Goal: Information Seeking & Learning: Find contact information

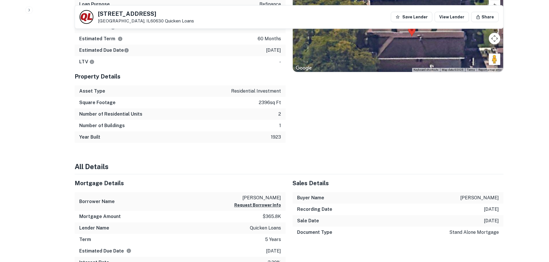
scroll to position [166, 0]
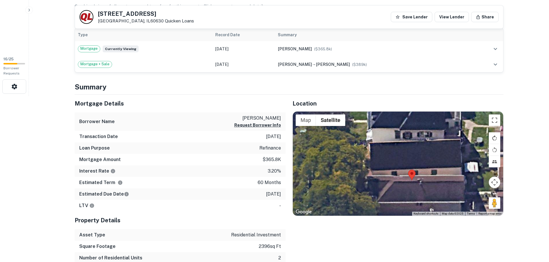
click at [492, 138] on button "Rotate map clockwise" at bounding box center [495, 139] width 12 height 12
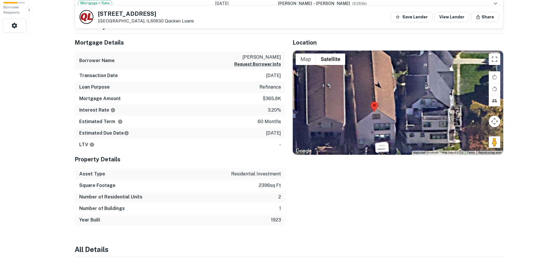
scroll to position [202, 0]
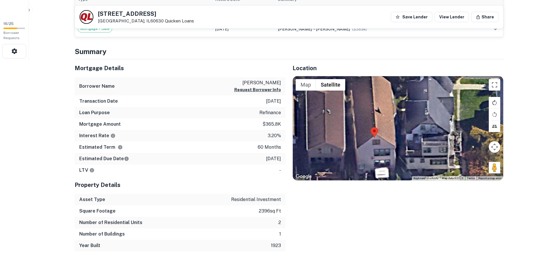
click at [495, 102] on button "Rotate map clockwise" at bounding box center [495, 103] width 12 height 12
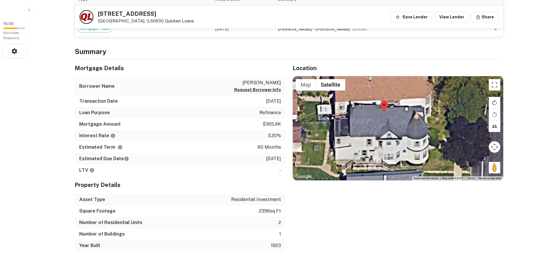
click at [496, 100] on button "Rotate map clockwise" at bounding box center [495, 103] width 12 height 12
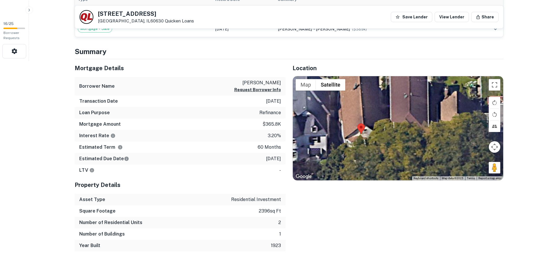
drag, startPoint x: 426, startPoint y: 159, endPoint x: 354, endPoint y: 158, distance: 72.3
click at [354, 158] on div at bounding box center [398, 128] width 210 height 104
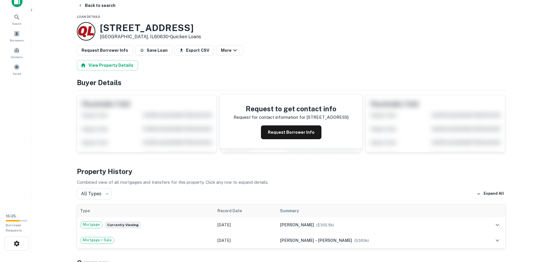
scroll to position [0, 0]
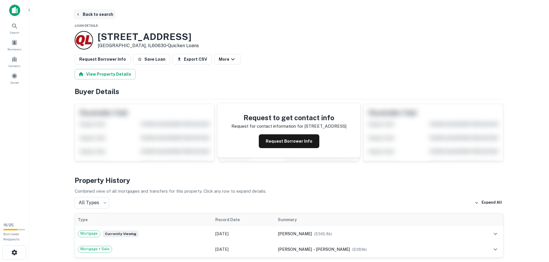
click at [94, 12] on button "Back to search" at bounding box center [94, 14] width 42 height 10
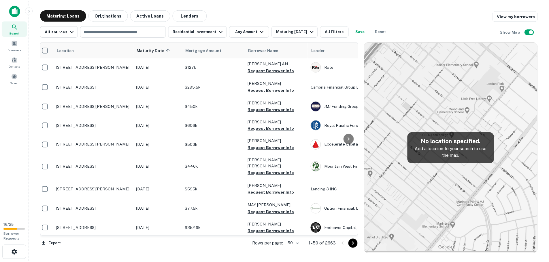
scroll to position [115, 1]
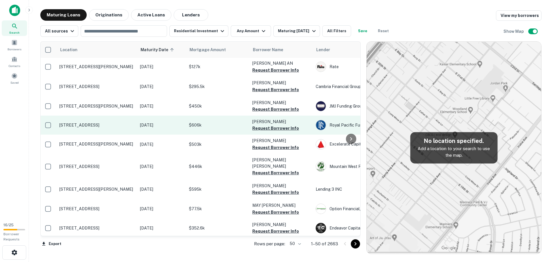
click at [99, 123] on p "5436 Hermitage Ave Valley Village, CA91607" at bounding box center [96, 125] width 75 height 5
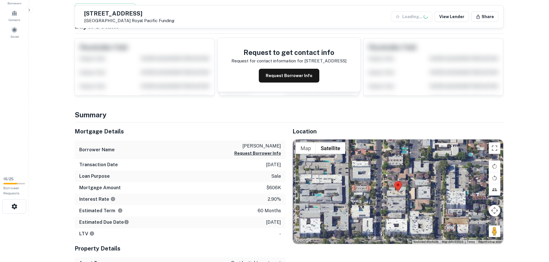
scroll to position [115, 0]
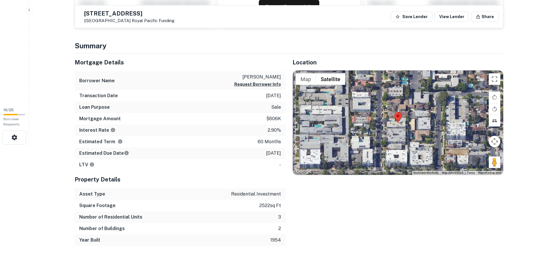
click at [396, 127] on div at bounding box center [398, 123] width 210 height 104
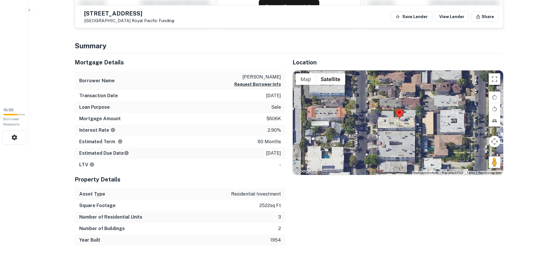
click at [396, 122] on div at bounding box center [398, 123] width 210 height 104
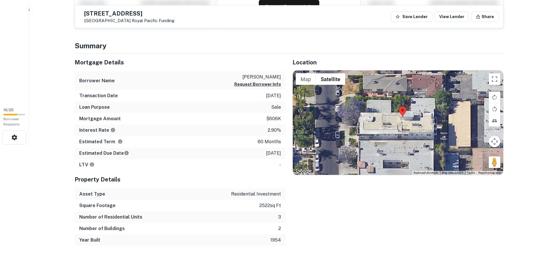
click at [396, 122] on div at bounding box center [398, 123] width 210 height 104
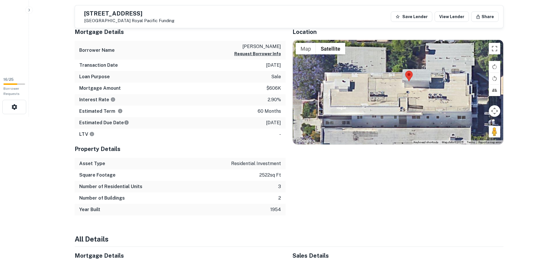
scroll to position [144, 0]
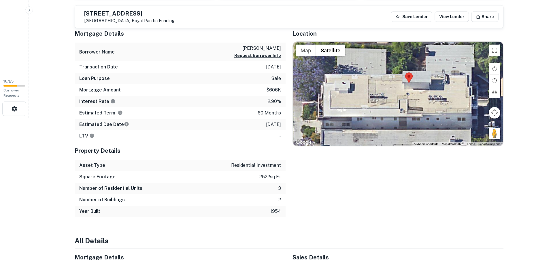
click at [493, 77] on button "Rotate map counterclockwise" at bounding box center [495, 81] width 12 height 12
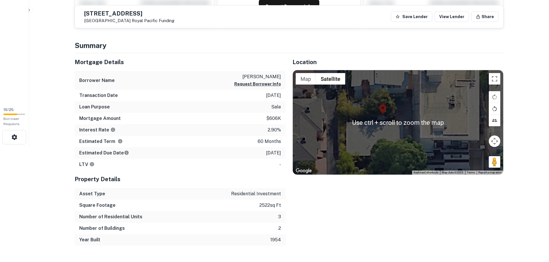
scroll to position [115, 0]
click at [494, 106] on button "Rotate map counterclockwise" at bounding box center [495, 109] width 12 height 12
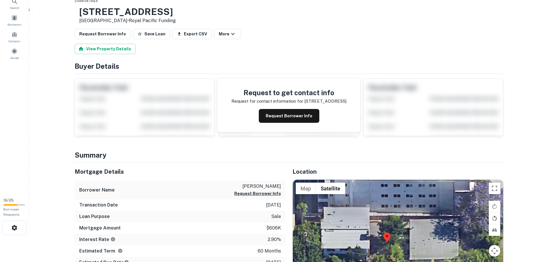
scroll to position [0, 0]
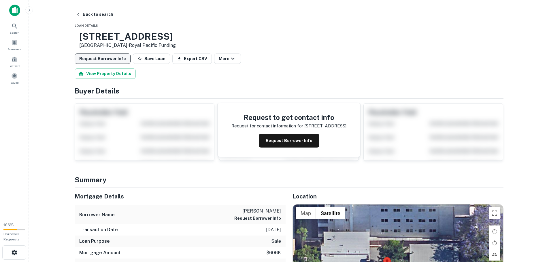
click at [111, 56] on button "Request Borrower Info" at bounding box center [103, 59] width 56 height 10
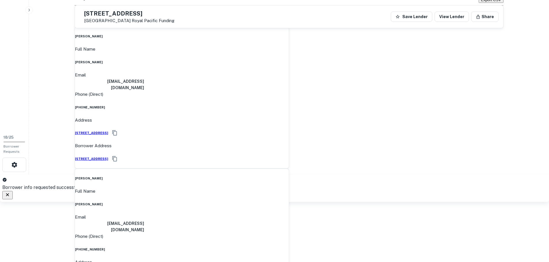
scroll to position [58, 0]
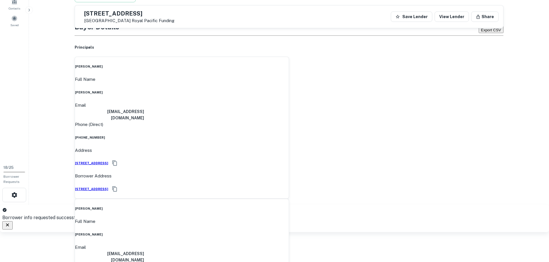
drag, startPoint x: 243, startPoint y: 80, endPoint x: 285, endPoint y: 81, distance: 42.6
click at [285, 81] on div "Full Name eduard reitshtein" at bounding box center [182, 85] width 214 height 19
copy h6 "eduard reitshtein"
drag, startPoint x: 236, startPoint y: 93, endPoint x: 283, endPoint y: 94, distance: 46.4
click at [283, 102] on div "Email ereitshtein@yahoo.com" at bounding box center [182, 112] width 214 height 20
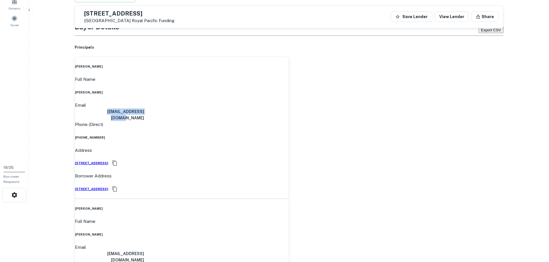
copy h6 "ereitshtein@yahoo.com"
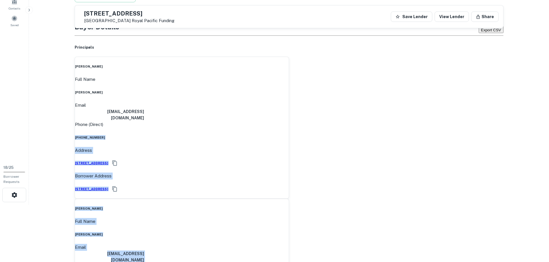
drag, startPoint x: 255, startPoint y: 110, endPoint x: 291, endPoint y: 111, distance: 36.0
click at [291, 111] on div "eduard reitshtein Full Name eduard reitshtein Email ereitshtein@yahoo.com Phone…" at bounding box center [289, 199] width 429 height 285
click at [241, 121] on div "Phone (Direct) (818) 384-1033" at bounding box center [182, 130] width 214 height 19
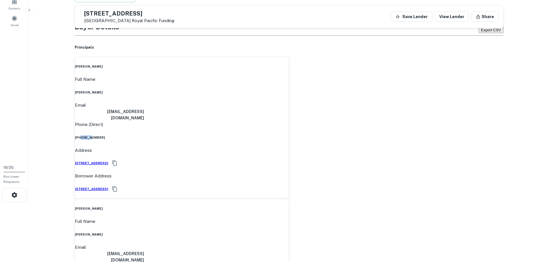
drag, startPoint x: 262, startPoint y: 112, endPoint x: 269, endPoint y: 111, distance: 7.1
click at [269, 121] on div "Phone (Direct) (818) 384-1033" at bounding box center [182, 130] width 214 height 19
drag, startPoint x: 285, startPoint y: 109, endPoint x: 253, endPoint y: 107, distance: 31.2
click at [258, 121] on div "Phone (Direct) (818) 384-1033" at bounding box center [182, 130] width 214 height 19
click at [284, 121] on div "Phone (Direct) (818) 384-1033" at bounding box center [182, 130] width 214 height 19
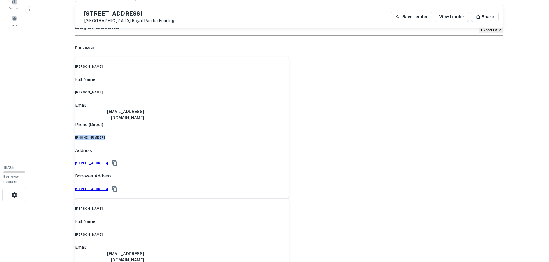
drag, startPoint x: 284, startPoint y: 109, endPoint x: 252, endPoint y: 108, distance: 31.4
click at [252, 121] on div "Phone (Direct) (818) 384-1033" at bounding box center [182, 130] width 214 height 19
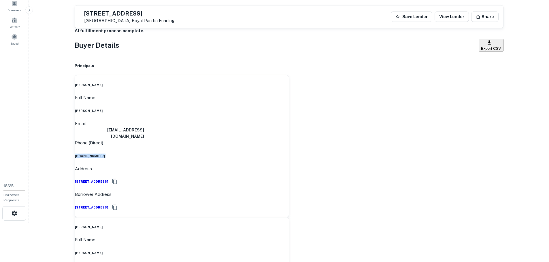
scroll to position [29, 0]
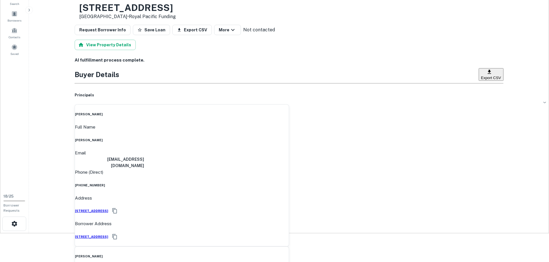
click at [315, 64] on div "AI fulfillment process complete." at bounding box center [289, 60] width 429 height 7
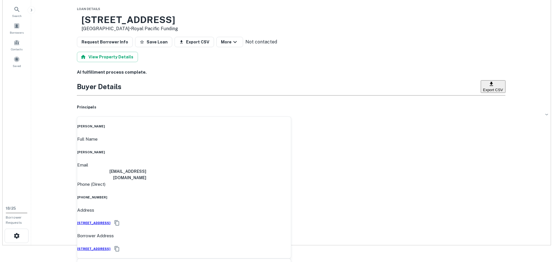
scroll to position [0, 0]
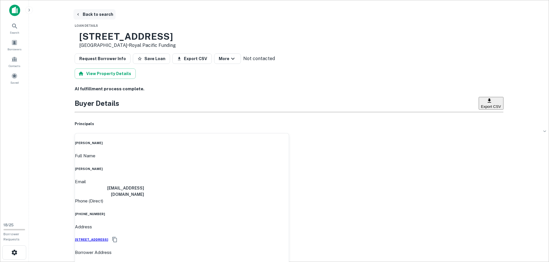
click at [101, 15] on button "Back to search" at bounding box center [94, 14] width 42 height 10
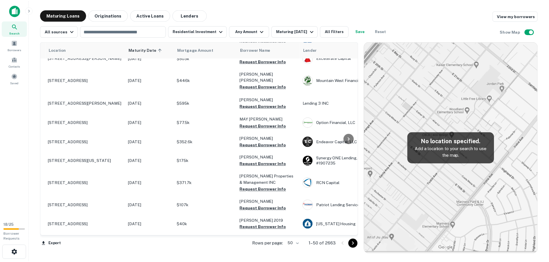
scroll to position [202, 0]
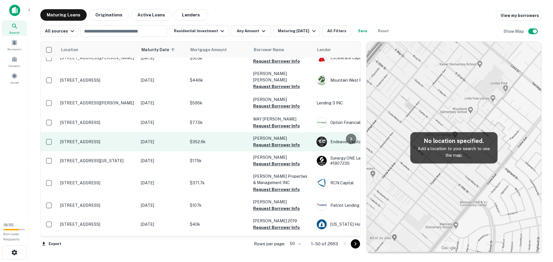
click at [109, 139] on p "6318 W Park Ave Saint Louis, MO63139" at bounding box center [97, 141] width 75 height 5
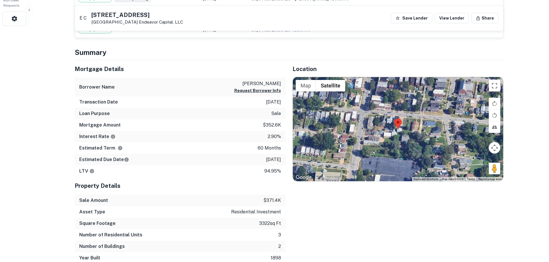
scroll to position [230, 0]
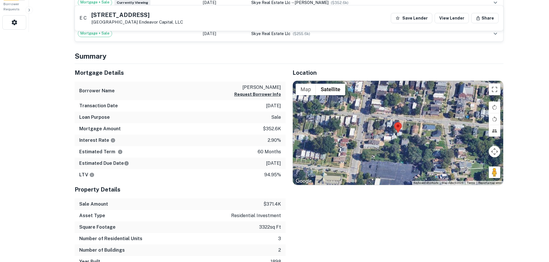
click at [399, 132] on div at bounding box center [398, 133] width 210 height 104
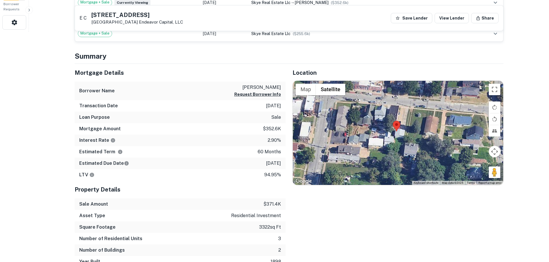
click at [398, 132] on div at bounding box center [398, 133] width 210 height 104
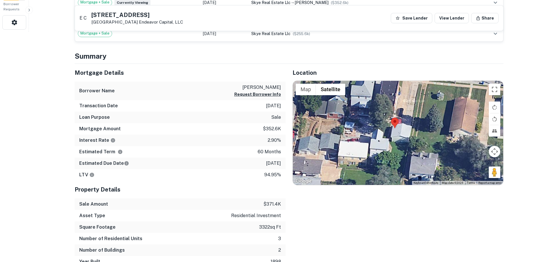
click at [397, 132] on div at bounding box center [398, 133] width 210 height 104
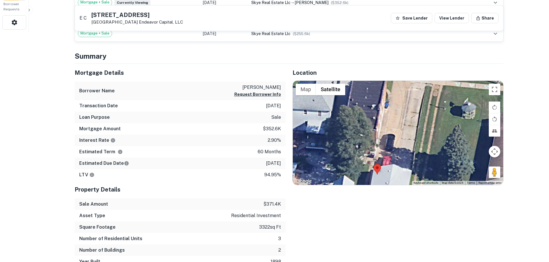
drag, startPoint x: 408, startPoint y: 149, endPoint x: 391, endPoint y: 190, distance: 44.6
click at [393, 195] on div "Location ← Move left → Move right ↑ Move up ↓ Move down + Zoom in - Zoom out Ho…" at bounding box center [394, 166] width 218 height 204
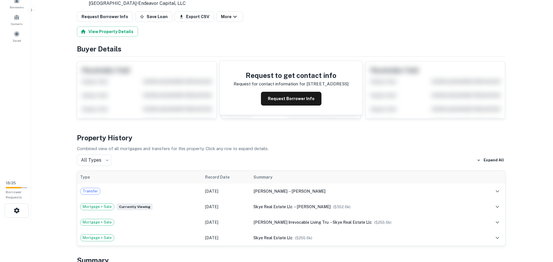
scroll to position [0, 0]
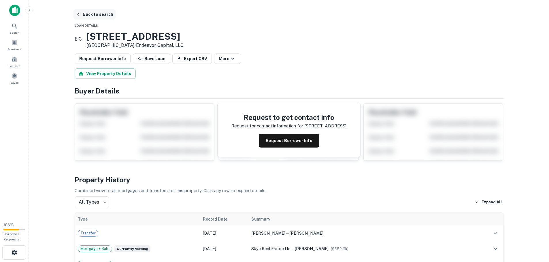
click at [100, 12] on button "Back to search" at bounding box center [94, 14] width 42 height 10
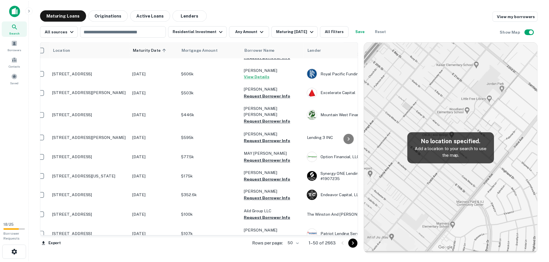
scroll to position [167, 4]
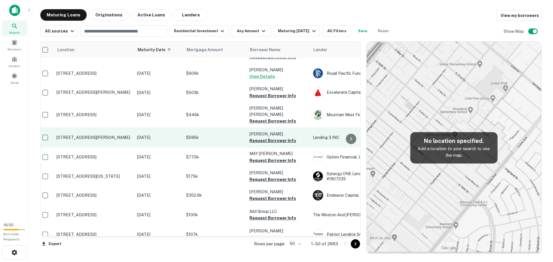
click at [77, 135] on p "1238 S Ditman Ave Los Angeles, CA90023" at bounding box center [93, 137] width 75 height 5
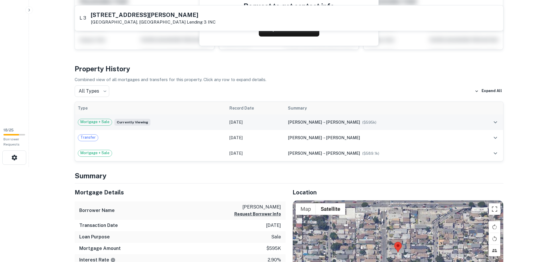
scroll to position [202, 0]
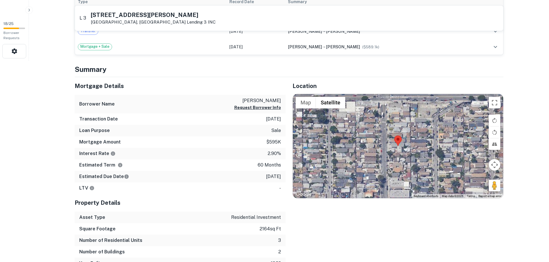
click at [394, 136] on area at bounding box center [394, 136] width 0 height 0
click at [394, 146] on div at bounding box center [398, 146] width 210 height 104
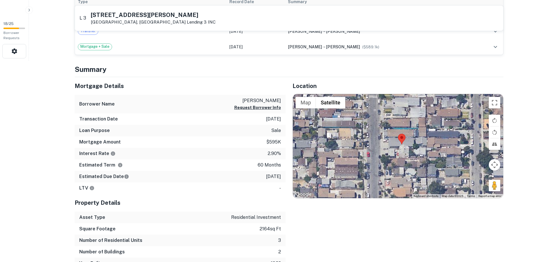
click at [394, 146] on div at bounding box center [398, 146] width 210 height 104
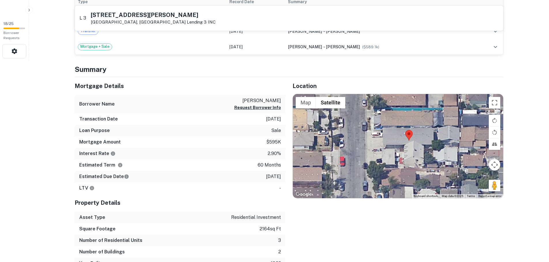
click at [394, 146] on div at bounding box center [398, 146] width 210 height 104
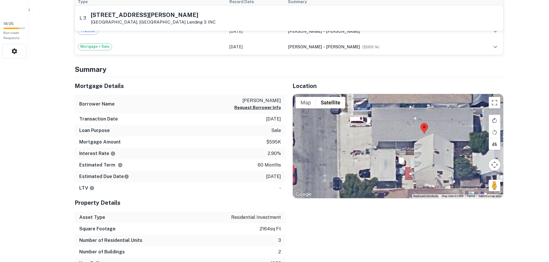
click at [493, 120] on button "Rotate map clockwise" at bounding box center [495, 121] width 12 height 12
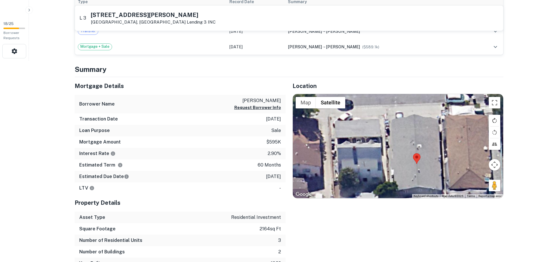
click at [493, 120] on button "Rotate map clockwise" at bounding box center [495, 121] width 12 height 12
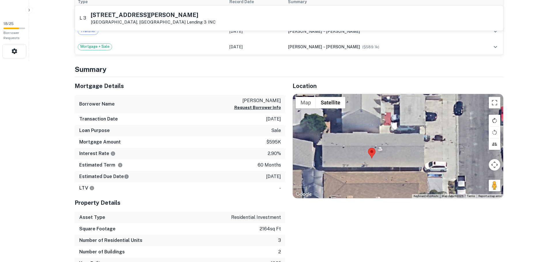
click at [493, 120] on button "Rotate map clockwise" at bounding box center [495, 121] width 12 height 12
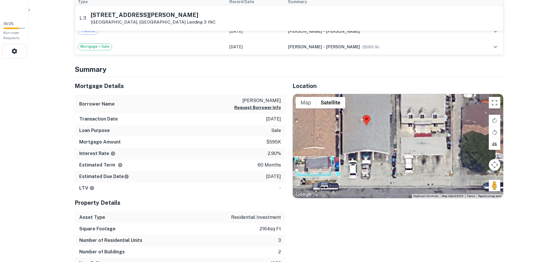
drag, startPoint x: 393, startPoint y: 167, endPoint x: 372, endPoint y: 164, distance: 20.5
click at [379, 166] on div at bounding box center [398, 146] width 210 height 104
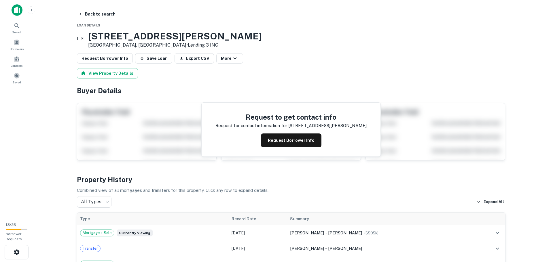
scroll to position [0, 0]
click at [93, 14] on button "Back to search" at bounding box center [94, 14] width 42 height 10
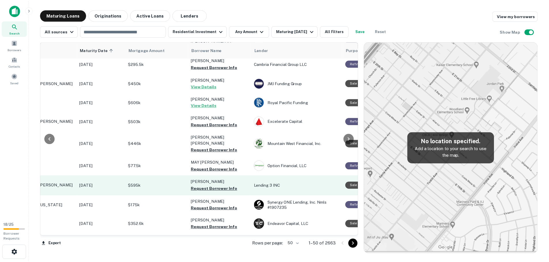
scroll to position [138, 60]
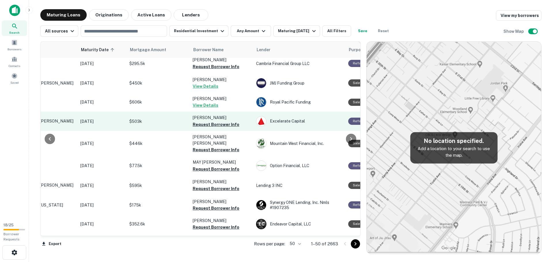
click at [59, 122] on p "1843 Stardust Ct Santa Clara, CA95050" at bounding box center [37, 121] width 75 height 5
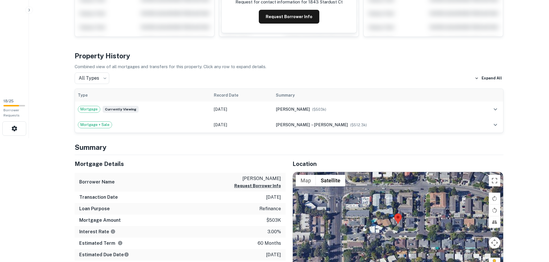
scroll to position [144, 0]
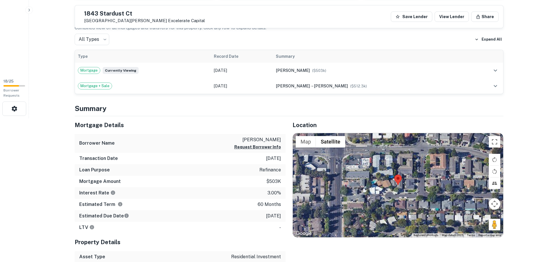
click at [402, 189] on div at bounding box center [398, 185] width 210 height 104
click at [401, 189] on div at bounding box center [398, 185] width 210 height 104
click at [398, 190] on div at bounding box center [398, 185] width 210 height 104
click at [398, 188] on div at bounding box center [398, 185] width 210 height 104
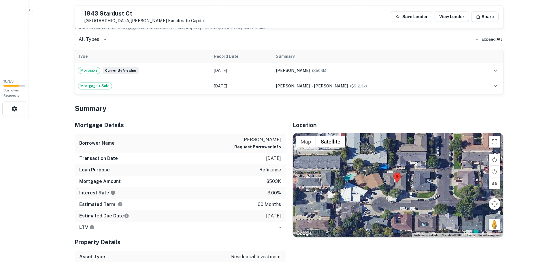
click at [398, 188] on div at bounding box center [398, 185] width 210 height 104
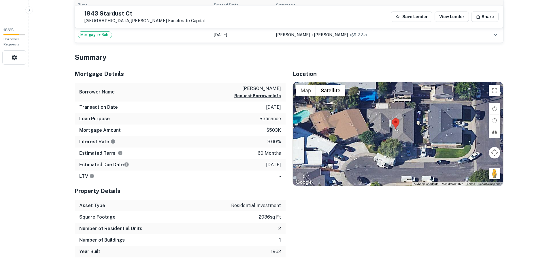
scroll to position [230, 0]
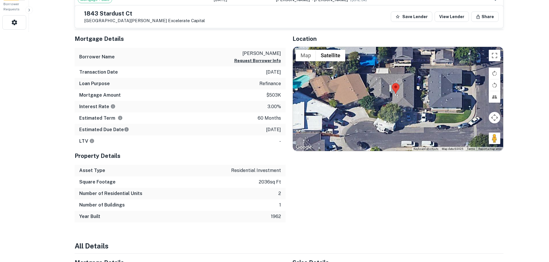
click at [396, 103] on div at bounding box center [398, 99] width 210 height 104
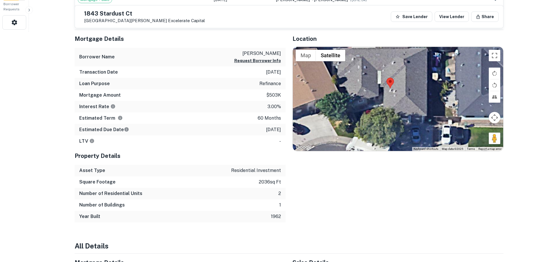
drag, startPoint x: 391, startPoint y: 135, endPoint x: 384, endPoint y: 120, distance: 16.5
click at [384, 120] on div at bounding box center [398, 99] width 210 height 104
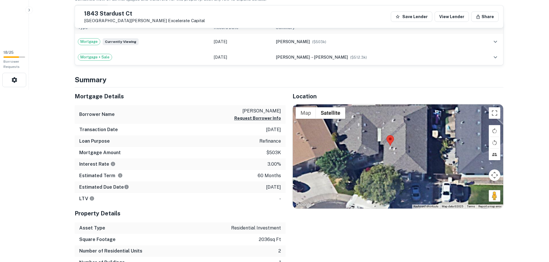
scroll to position [0, 0]
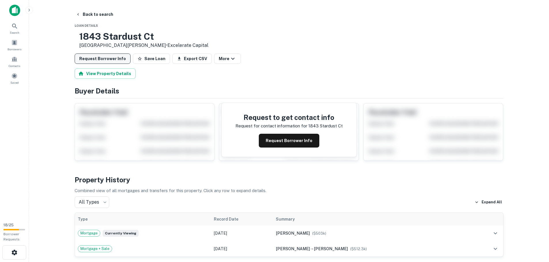
click at [109, 56] on button "Request Borrower Info" at bounding box center [103, 59] width 56 height 10
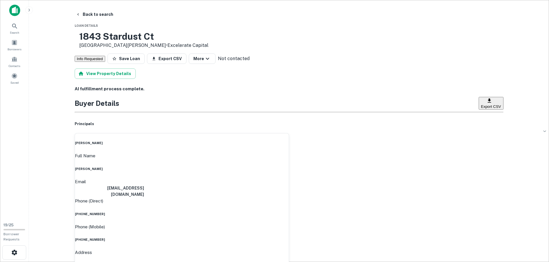
drag, startPoint x: 251, startPoint y: 158, endPoint x: 284, endPoint y: 159, distance: 32.3
click at [284, 159] on div "Full Name marilia coelho" at bounding box center [182, 162] width 214 height 19
copy h6 "marilia coelho"
drag, startPoint x: 233, startPoint y: 172, endPoint x: 284, endPoint y: 170, distance: 51.6
click at [284, 179] on div "Email mcoelho@igateway.net" at bounding box center [182, 189] width 214 height 20
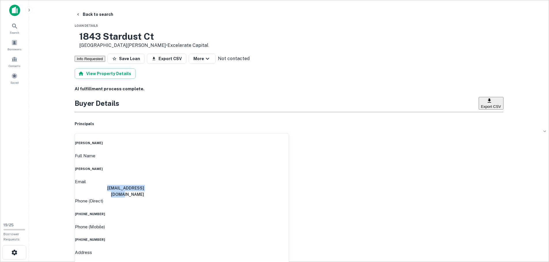
copy h6 "mcoelho@igateway.net"
drag, startPoint x: 245, startPoint y: 184, endPoint x: 283, endPoint y: 185, distance: 37.2
click at [283, 198] on div "Phone (Direct) (408) 261-9726" at bounding box center [182, 207] width 214 height 19
click at [247, 238] on h6 "(408) 505-3531" at bounding box center [182, 240] width 214 height 5
drag, startPoint x: 262, startPoint y: 198, endPoint x: 274, endPoint y: 198, distance: 11.8
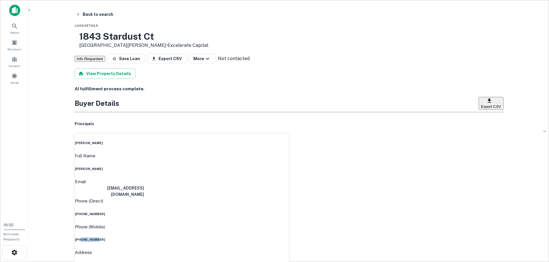
click at [274, 238] on h6 "(408) 505-3531" at bounding box center [182, 240] width 214 height 5
drag, startPoint x: 245, startPoint y: 198, endPoint x: 282, endPoint y: 200, distance: 36.3
click at [282, 224] on div "Phone (Mobile) (408) 505-3531" at bounding box center [182, 233] width 214 height 19
drag, startPoint x: 277, startPoint y: 200, endPoint x: 182, endPoint y: 190, distance: 94.7
click at [182, 198] on div "Phone (Direct) (408) 261-9726" at bounding box center [182, 207] width 214 height 19
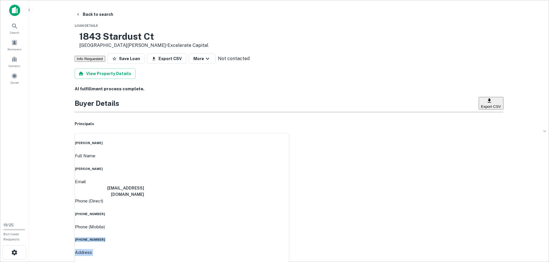
drag, startPoint x: 249, startPoint y: 200, endPoint x: 287, endPoint y: 201, distance: 37.7
click at [243, 224] on div "Phone (Mobile) (408) 505-3531" at bounding box center [182, 233] width 214 height 19
drag, startPoint x: 251, startPoint y: 198, endPoint x: 285, endPoint y: 200, distance: 33.7
click at [285, 224] on div "Phone (Mobile) (408) 505-3531" at bounding box center [182, 233] width 214 height 19
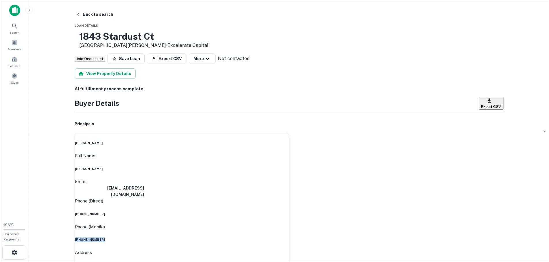
copy h6 "(408) 505-3531"
drag, startPoint x: 179, startPoint y: 33, endPoint x: 128, endPoint y: 45, distance: 52.3
click at [128, 45] on div "1843 Stardust Ct Santa Clara, CA95050 • Excelerate Capital" at bounding box center [143, 40] width 129 height 18
click at [75, 33] on link at bounding box center [75, 40] width 0 height 18
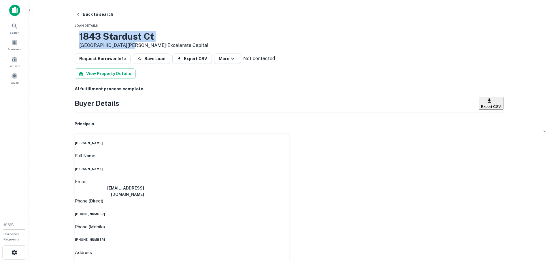
drag, startPoint x: 99, startPoint y: 35, endPoint x: 146, endPoint y: 48, distance: 48.8
click at [146, 48] on div "1843 Stardust Ct Santa Clara, CA95050 • Excelerate Capital" at bounding box center [143, 40] width 129 height 18
copy div "1843 Stardust Ct Santa Clara, CA95050"
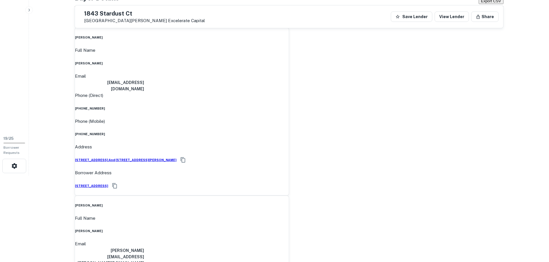
scroll to position [86, 0]
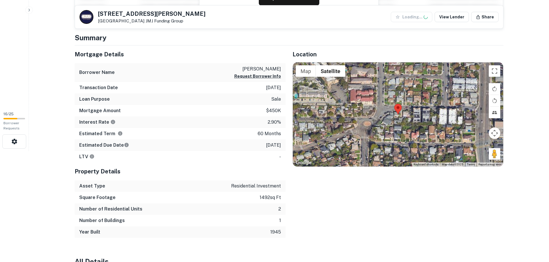
scroll to position [115, 0]
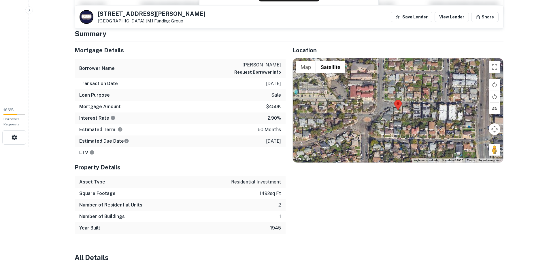
click at [395, 114] on div at bounding box center [398, 110] width 210 height 104
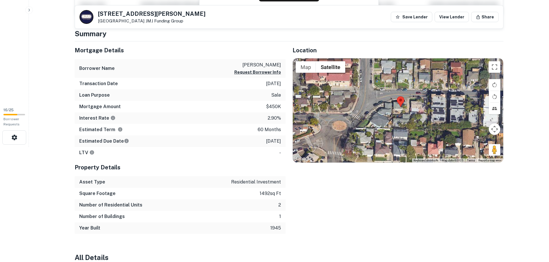
click at [399, 109] on div at bounding box center [398, 110] width 210 height 104
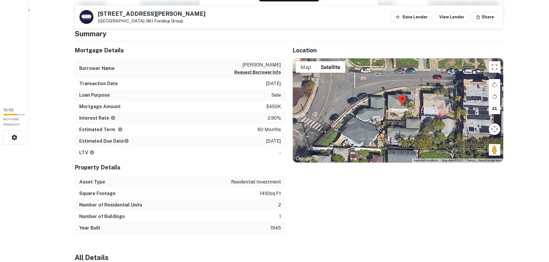
click at [399, 109] on div at bounding box center [398, 110] width 210 height 104
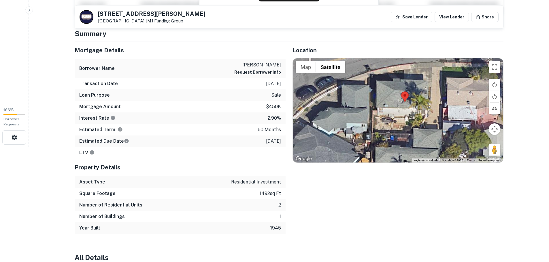
click at [399, 109] on div at bounding box center [398, 110] width 210 height 104
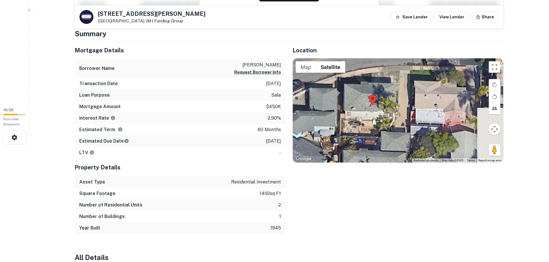
drag, startPoint x: 355, startPoint y: 141, endPoint x: 323, endPoint y: 144, distance: 32.9
click at [319, 144] on div at bounding box center [398, 110] width 210 height 104
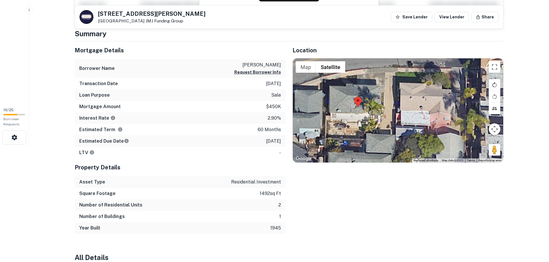
click at [494, 85] on button "Rotate map clockwise" at bounding box center [495, 85] width 12 height 12
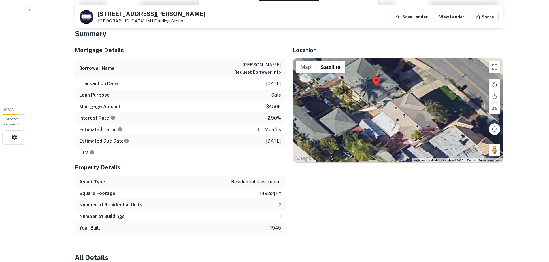
click at [494, 85] on button "Rotate map clockwise" at bounding box center [495, 85] width 12 height 12
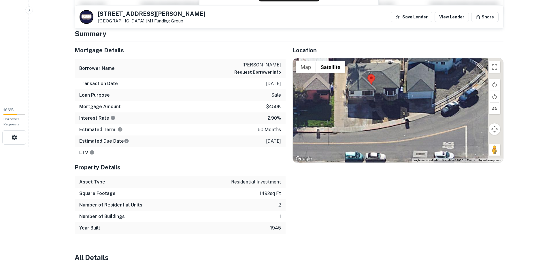
drag, startPoint x: 423, startPoint y: 123, endPoint x: 354, endPoint y: 94, distance: 74.9
click at [354, 94] on div at bounding box center [398, 110] width 210 height 104
click at [379, 102] on div at bounding box center [398, 110] width 210 height 104
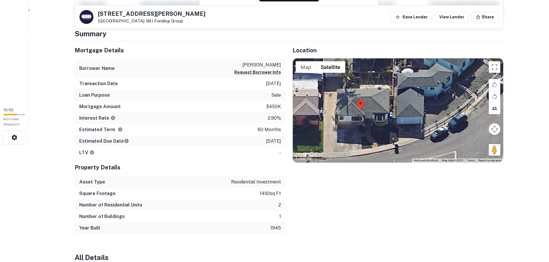
drag, startPoint x: 382, startPoint y: 126, endPoint x: 371, endPoint y: 154, distance: 29.8
click at [371, 154] on div at bounding box center [398, 110] width 210 height 104
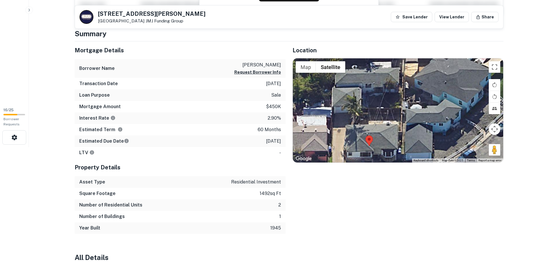
drag, startPoint x: 359, startPoint y: 129, endPoint x: 364, endPoint y: 150, distance: 21.5
click at [364, 150] on div at bounding box center [398, 110] width 210 height 104
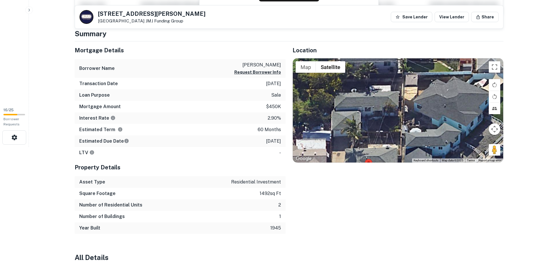
drag, startPoint x: 360, startPoint y: 134, endPoint x: 360, endPoint y: 150, distance: 16.4
click at [360, 150] on div at bounding box center [398, 110] width 210 height 104
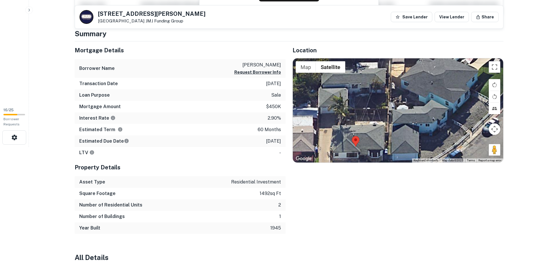
drag, startPoint x: 368, startPoint y: 151, endPoint x: 355, endPoint y: 119, distance: 34.2
click at [355, 119] on div at bounding box center [398, 110] width 210 height 104
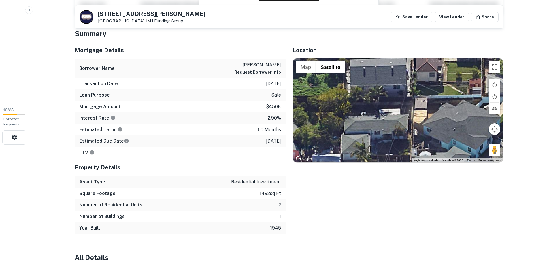
drag, startPoint x: 391, startPoint y: 73, endPoint x: 398, endPoint y: 158, distance: 86.1
click at [398, 158] on div at bounding box center [398, 110] width 210 height 104
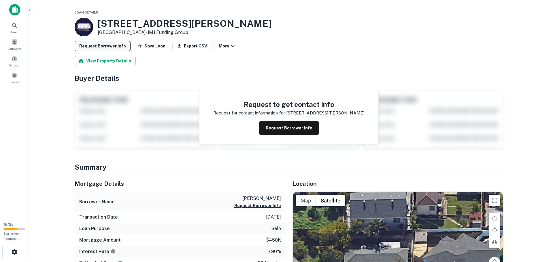
scroll to position [0, 0]
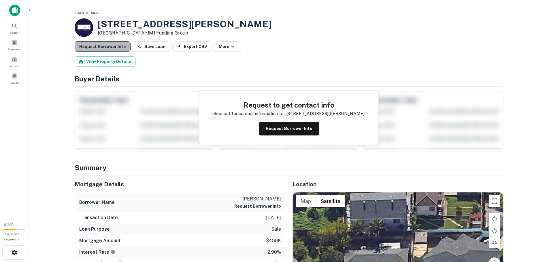
click at [107, 48] on button "Request Borrower Info" at bounding box center [103, 46] width 56 height 10
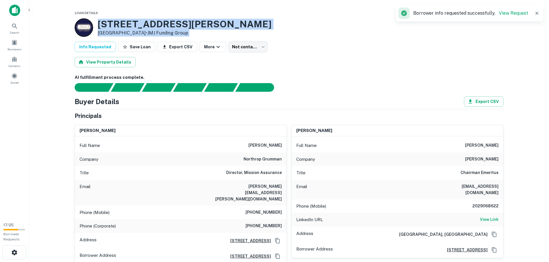
drag, startPoint x: 98, startPoint y: 23, endPoint x: 141, endPoint y: 36, distance: 44.8
click at [141, 36] on div "6009 Estelle St San Diego, CA92115 • JMJ Funding Group" at bounding box center [185, 28] width 174 height 18
copy div "6009 Estelle St San Diego, CA92115"
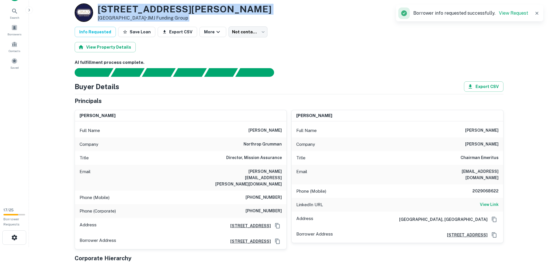
scroll to position [58, 0]
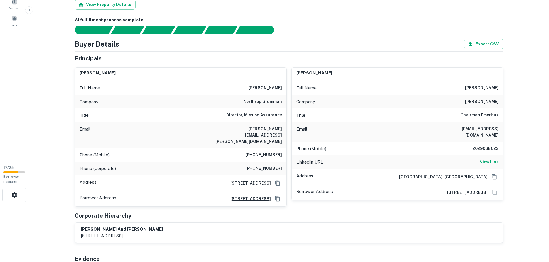
click at [292, 62] on div "Principals" at bounding box center [289, 58] width 429 height 9
drag, startPoint x: 250, startPoint y: 87, endPoint x: 281, endPoint y: 89, distance: 30.6
click at [281, 89] on div "Full Name monique franco" at bounding box center [180, 88] width 211 height 14
copy h6 "monique franco"
drag, startPoint x: 224, startPoint y: 128, endPoint x: 284, endPoint y: 129, distance: 60.2
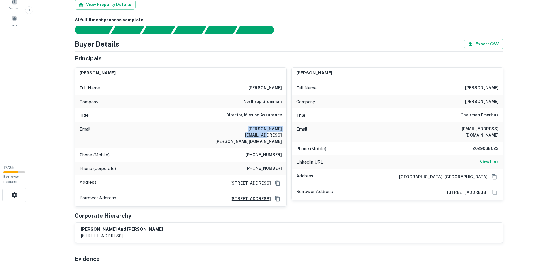
click at [284, 129] on div "Email monique.franco@ngc.com" at bounding box center [180, 135] width 211 height 26
copy h6 "monique.franco@ngc.com"
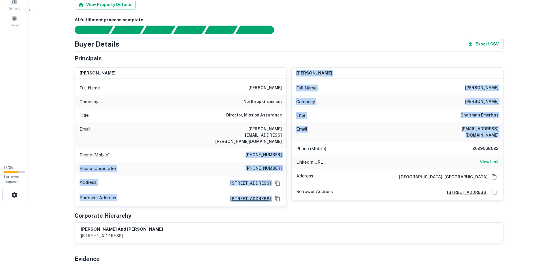
drag, startPoint x: 248, startPoint y: 141, endPoint x: 287, endPoint y: 144, distance: 39.0
click at [287, 144] on div "monique franco Full Name monique franco Company northrop grumman Title Director…" at bounding box center [286, 135] width 433 height 144
click at [238, 148] on div "Phone (Mobile) (619) 753-1920" at bounding box center [180, 155] width 211 height 14
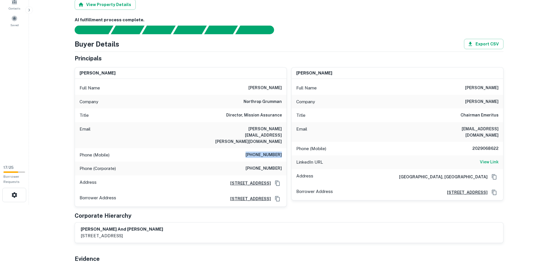
drag, startPoint x: 236, startPoint y: 143, endPoint x: 281, endPoint y: 143, distance: 44.7
click at [281, 148] on div "Phone (Mobile) (619) 753-1920" at bounding box center [180, 155] width 211 height 14
copy h6 "(619) 753-1920"
drag, startPoint x: 458, startPoint y: 130, endPoint x: 506, endPoint y: 128, distance: 47.3
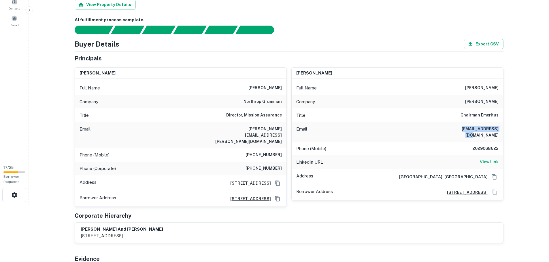
copy h6 "dponder@franco.com"
drag, startPoint x: 480, startPoint y: 141, endPoint x: 499, endPoint y: 142, distance: 19.3
click at [499, 142] on div "Phone (Mobile) 2029068622" at bounding box center [397, 149] width 211 height 14
copy h6 "2029068622"
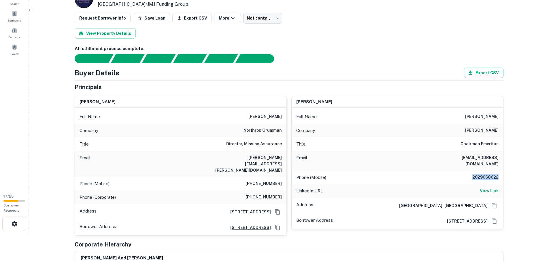
scroll to position [0, 0]
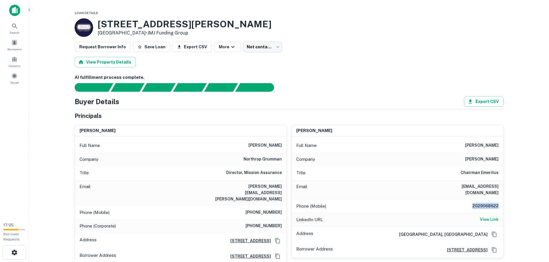
drag, startPoint x: 95, startPoint y: 24, endPoint x: 139, endPoint y: 33, distance: 44.7
click at [139, 33] on div "6009 Estelle St San Diego, CA92115 • JMJ Funding Group" at bounding box center [173, 27] width 197 height 18
copy div "6009 Estelle St San Diego, CA92115"
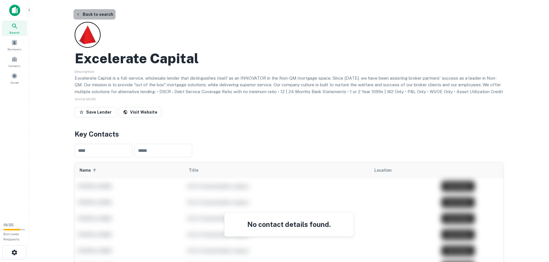
click at [94, 14] on button "Back to search" at bounding box center [94, 14] width 42 height 10
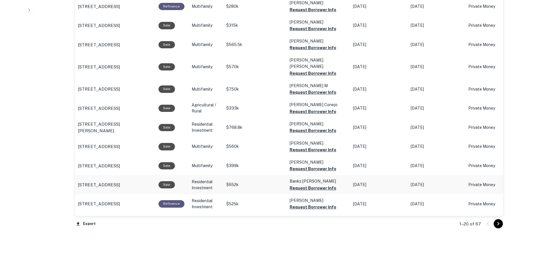
scroll to position [564, 0]
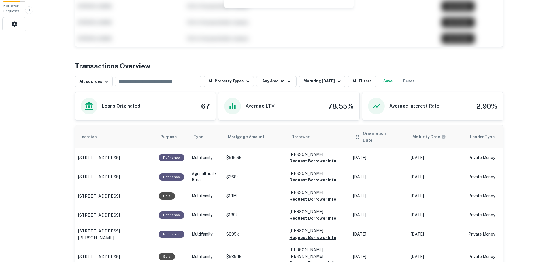
scroll to position [218, 0]
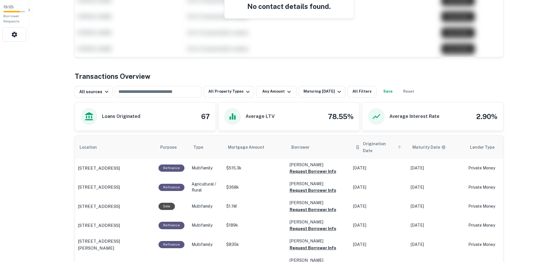
click at [372, 143] on span "Origination Date" at bounding box center [383, 148] width 40 height 14
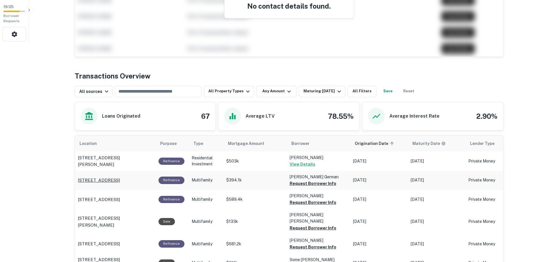
scroll to position [218, 0]
click at [336, 92] on icon "button" at bounding box center [339, 91] width 7 height 7
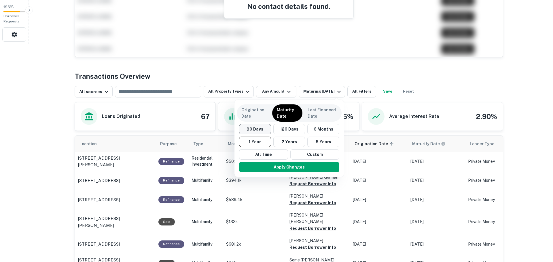
click at [254, 130] on button "90 Days" at bounding box center [255, 129] width 32 height 10
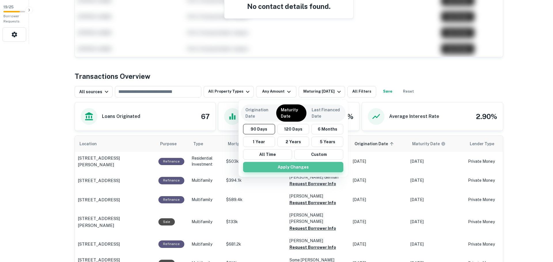
click at [315, 166] on button "Apply Changes" at bounding box center [293, 167] width 100 height 10
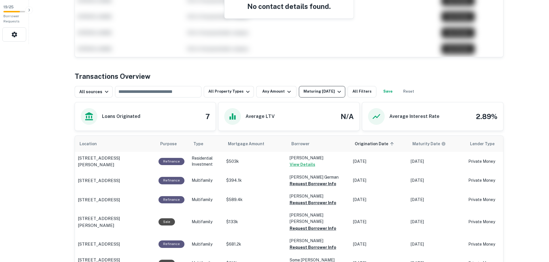
click at [328, 90] on div "Maturing In 90 Days" at bounding box center [322, 91] width 39 height 7
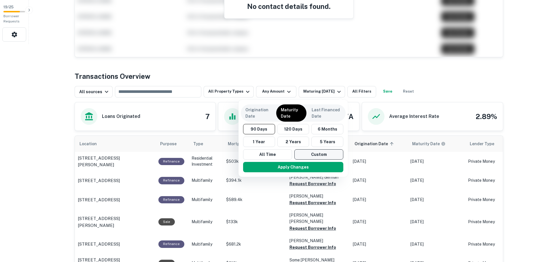
click at [313, 154] on button "Custom" at bounding box center [318, 155] width 49 height 10
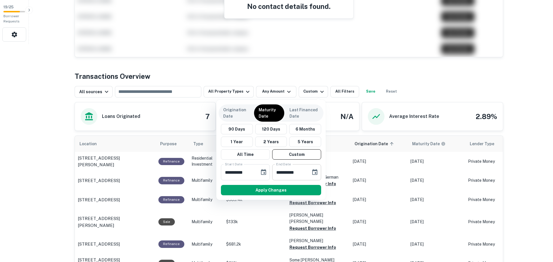
click at [303, 172] on input "**********" at bounding box center [289, 172] width 35 height 16
click at [305, 173] on input "**********" at bounding box center [289, 172] width 35 height 16
click at [253, 171] on input "**********" at bounding box center [238, 172] width 35 height 16
click at [253, 174] on input "**********" at bounding box center [238, 172] width 35 height 16
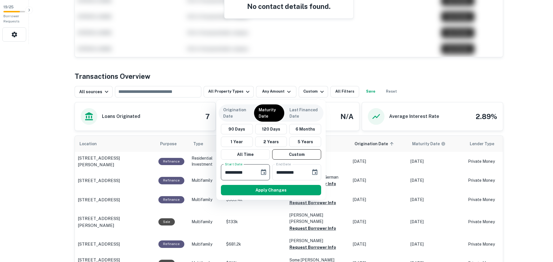
type input "**********"
click at [308, 115] on p "Last Financed Date" at bounding box center [304, 113] width 29 height 13
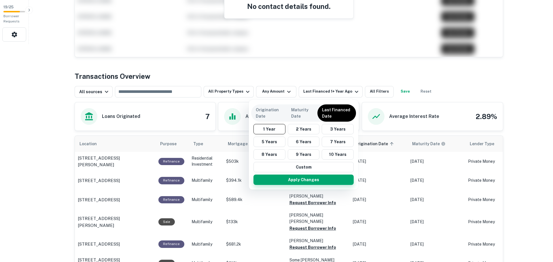
click at [317, 180] on button "Apply Changes" at bounding box center [303, 180] width 100 height 10
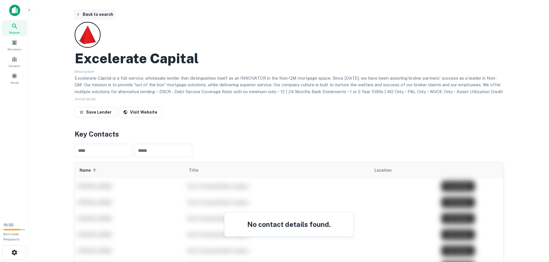
click at [90, 14] on button "Back to search" at bounding box center [94, 14] width 42 height 10
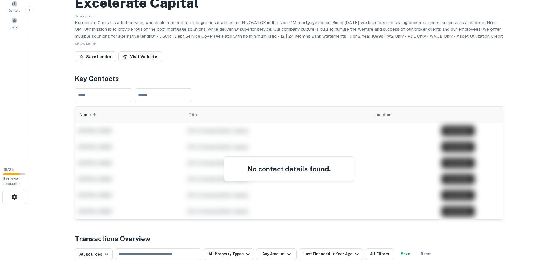
scroll to position [46, 0]
